Goal: Ask a question

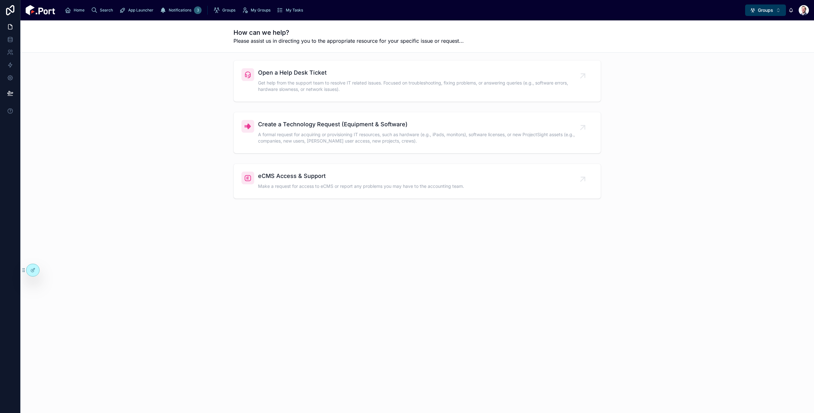
click at [363, 226] on div "Open a Help Desk Ticket Get help from the support team to resolve IT related is…" at bounding box center [417, 148] width 794 height 190
click at [34, 272] on icon at bounding box center [32, 270] width 5 height 5
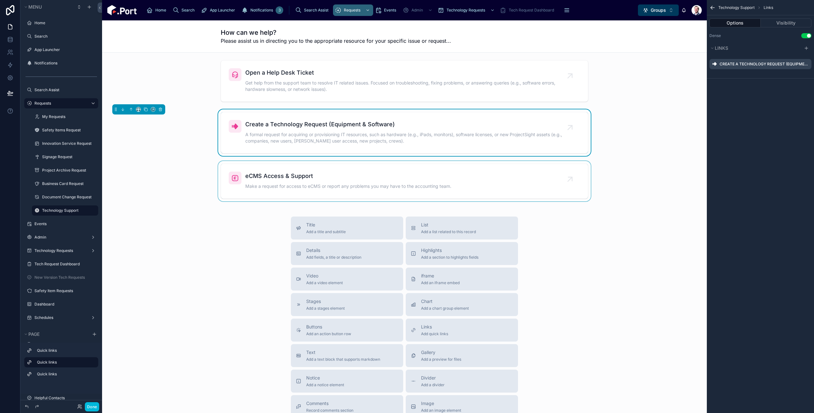
click at [346, 180] on div at bounding box center [404, 181] width 595 height 40
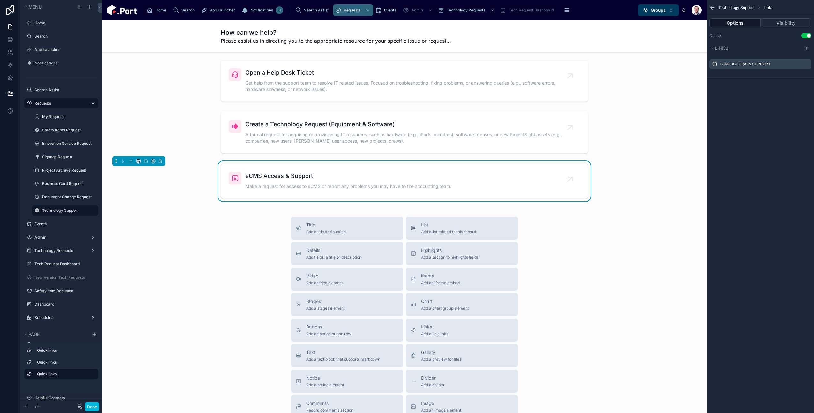
click at [0, 0] on icon "scrollable content" at bounding box center [0, 0] width 0 height 0
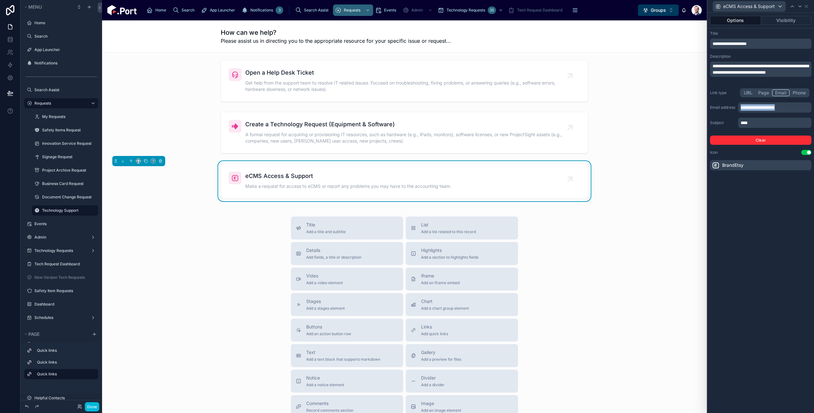
drag, startPoint x: 795, startPoint y: 108, endPoint x: 721, endPoint y: 102, distance: 73.3
click at [721, 102] on div "**********" at bounding box center [760, 116] width 101 height 56
click at [687, 100] on div at bounding box center [404, 81] width 595 height 47
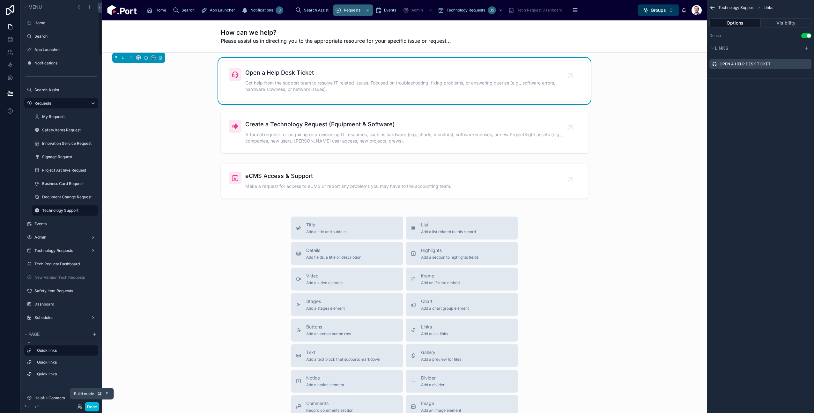
click at [95, 403] on button "Done" at bounding box center [92, 406] width 14 height 9
